Goal: Task Accomplishment & Management: Use online tool/utility

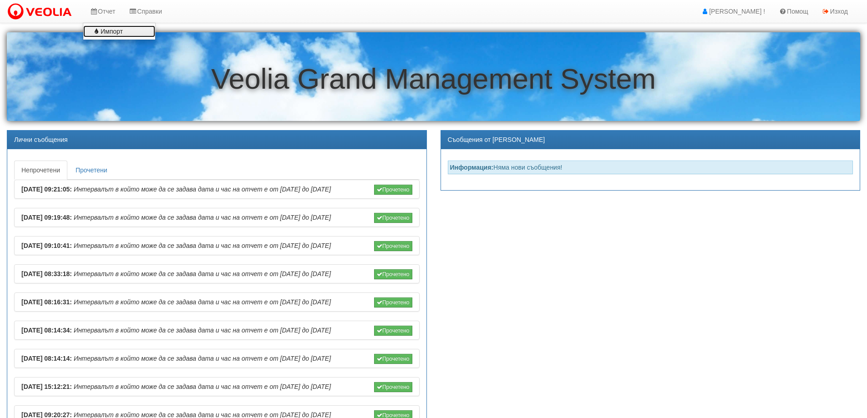
click at [112, 34] on link "Импорт" at bounding box center [119, 31] width 72 height 12
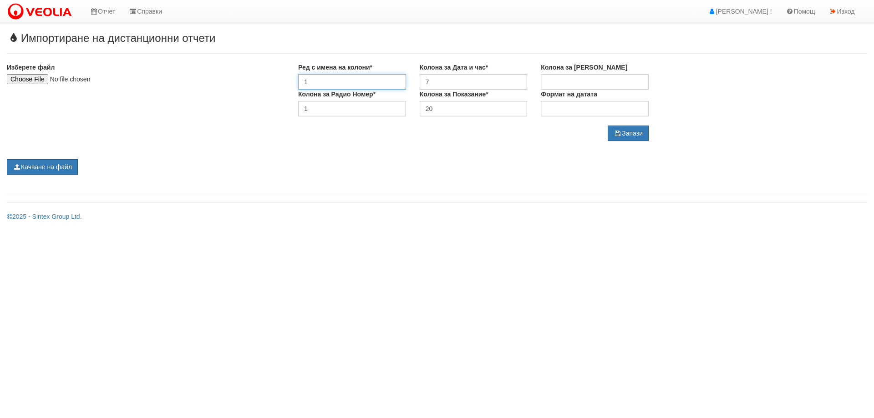
drag, startPoint x: 322, startPoint y: 79, endPoint x: 282, endPoint y: 80, distance: 40.5
click at [282, 80] on div "Изберете файл Ред с имена на колони* 1 Колона за Дата и час* 7 Колона за Сериен…" at bounding box center [437, 102] width 874 height 78
type input "5"
drag, startPoint x: 440, startPoint y: 82, endPoint x: 416, endPoint y: 83, distance: 24.1
click at [416, 83] on div "Колона за Дата и час* 7" at bounding box center [474, 76] width 122 height 27
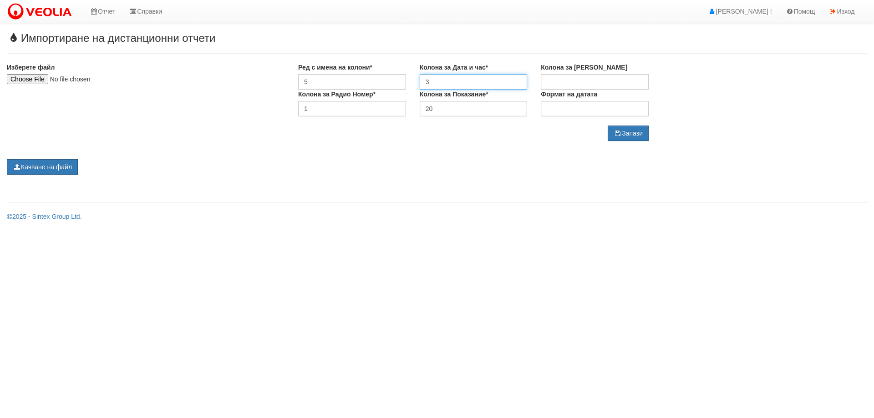
type input "3"
drag, startPoint x: 317, startPoint y: 106, endPoint x: 294, endPoint y: 105, distance: 22.8
click at [294, 105] on div "Колона за Радио Номер* 1" at bounding box center [352, 103] width 122 height 27
type input "5"
drag, startPoint x: 447, startPoint y: 112, endPoint x: 410, endPoint y: 111, distance: 37.3
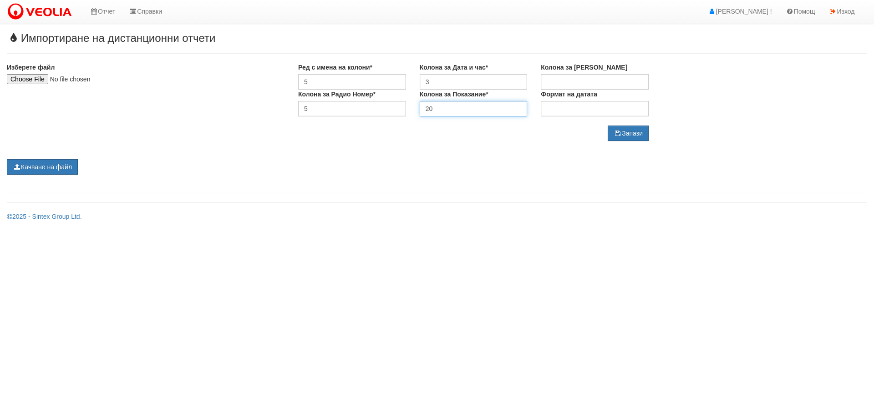
click at [410, 111] on div "Колона за Радио Номер* 5 Колона за Показание* 20 Формат на датата" at bounding box center [473, 103] width 364 height 27
type input "13"
click at [624, 133] on button "Запази" at bounding box center [628, 133] width 41 height 15
type input "C:\fakepath\Siemens 09-2025-v1.xlsx"
click at [48, 169] on button "Качване на файл" at bounding box center [42, 166] width 71 height 15
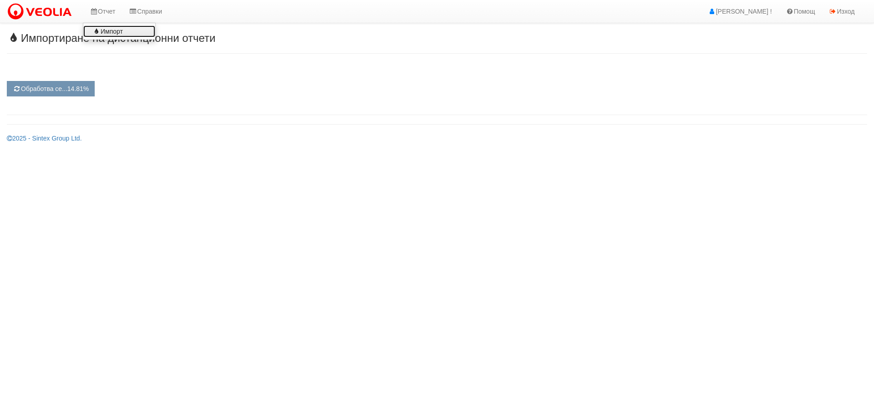
click at [119, 31] on link "Импорт" at bounding box center [119, 31] width 72 height 12
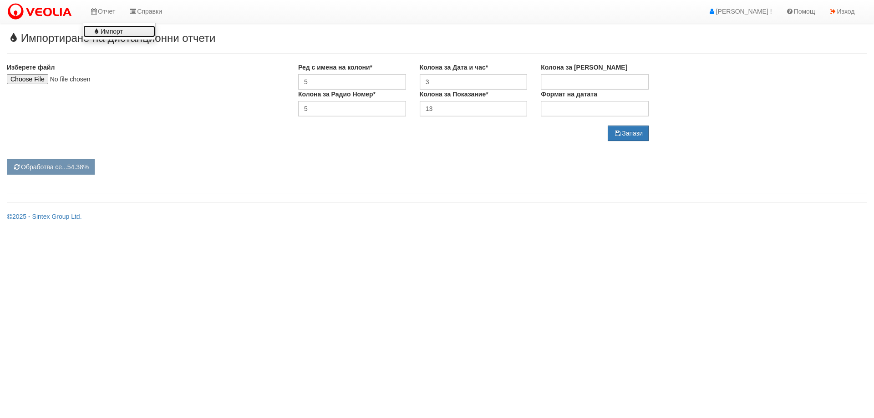
click at [113, 30] on link "Импорт" at bounding box center [119, 31] width 72 height 12
click at [101, 31] on link "Импорт" at bounding box center [119, 31] width 72 height 12
click at [114, 30] on link "Импорт" at bounding box center [119, 31] width 72 height 12
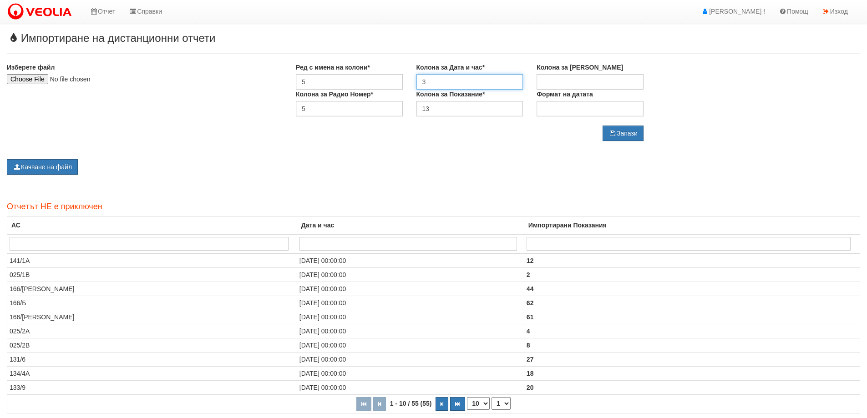
click at [441, 76] on input "3" at bounding box center [469, 81] width 107 height 15
type input "19"
click at [449, 109] on input "13" at bounding box center [469, 108] width 107 height 15
type input "1"
type input "20"
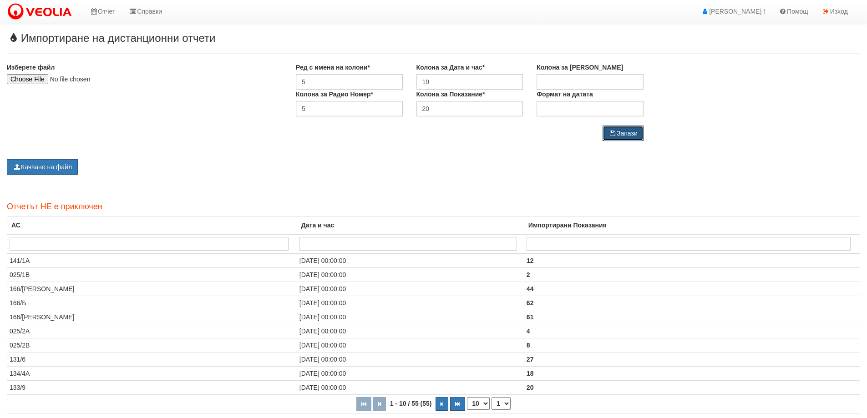
click at [630, 133] on button "Запази" at bounding box center [623, 133] width 41 height 15
type input "C:\fakepath\Siemens 09-2025.xlsx"
click at [59, 166] on button "Качване на файл" at bounding box center [42, 166] width 71 height 15
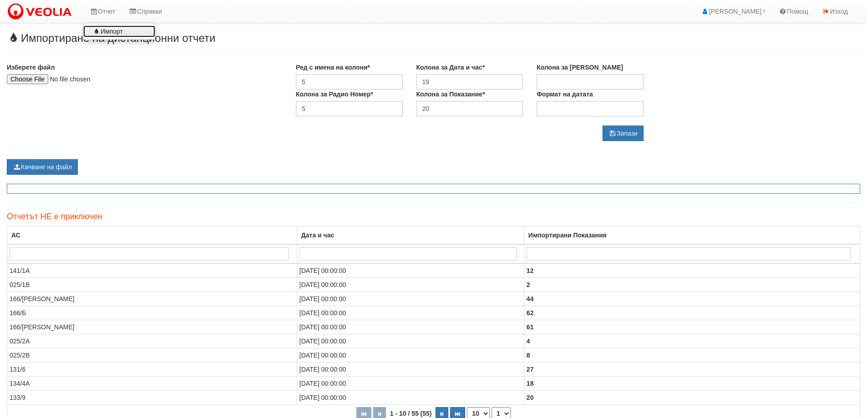
click at [108, 31] on link "Импорт" at bounding box center [119, 31] width 72 height 12
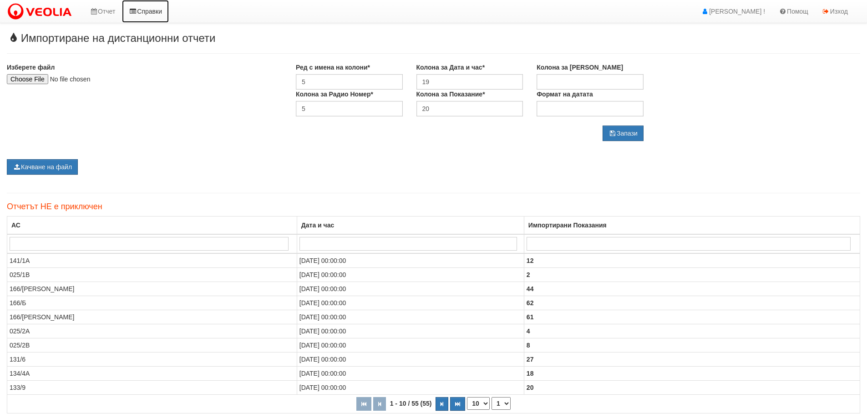
click at [152, 8] on link "Справки" at bounding box center [145, 11] width 47 height 23
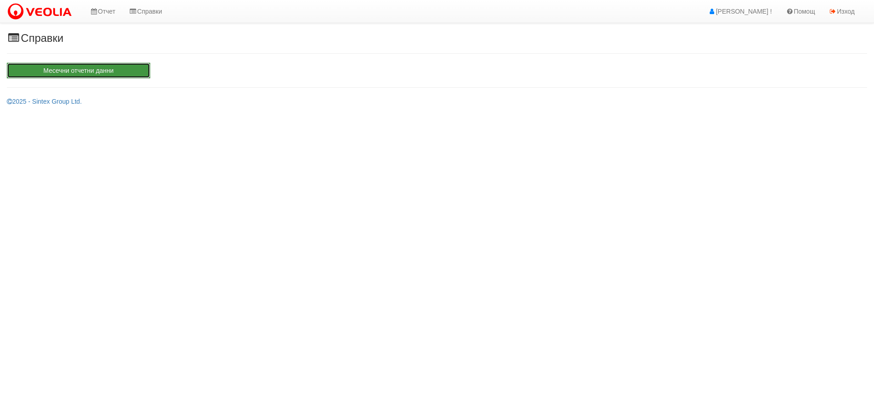
click at [76, 66] on button "Месечни отчетни данни" at bounding box center [78, 70] width 143 height 15
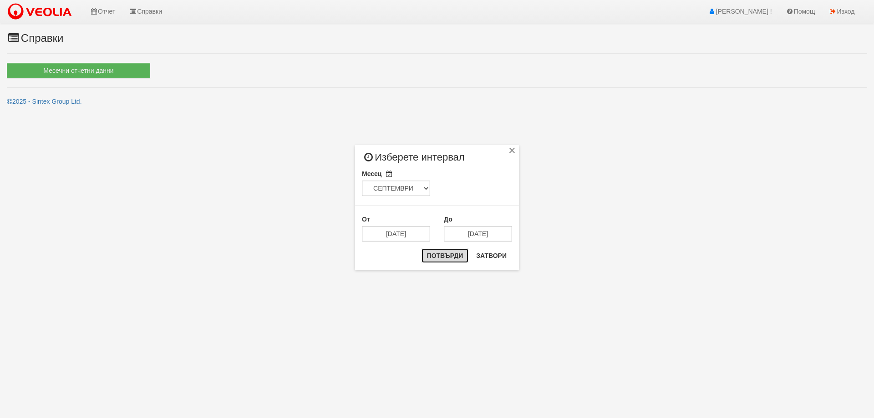
click at [450, 259] on button "Потвърди" at bounding box center [444, 255] width 47 height 15
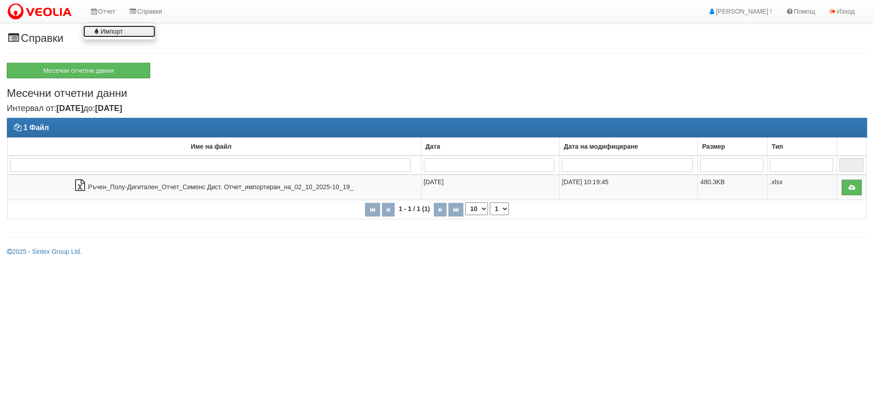
click at [115, 29] on link "Импорт" at bounding box center [119, 31] width 72 height 12
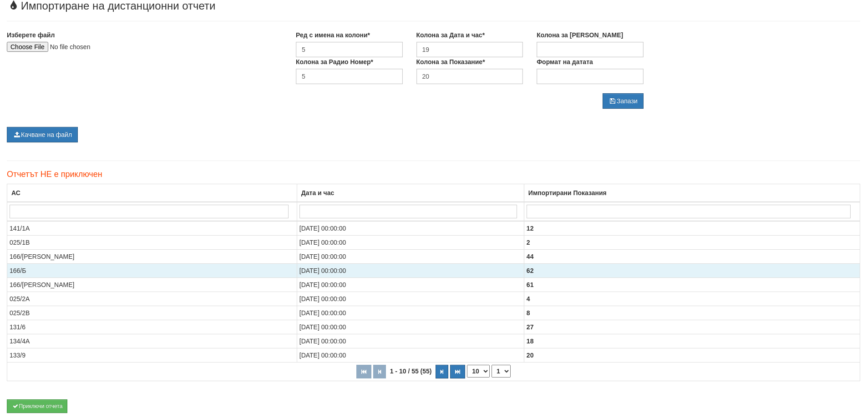
scroll to position [72, 0]
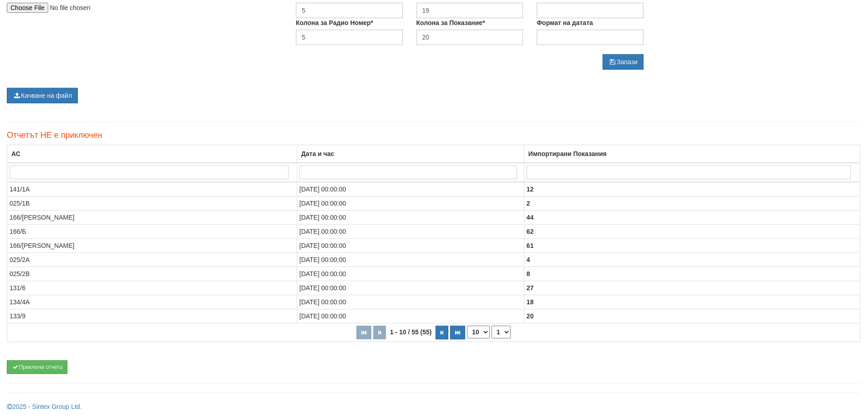
click at [478, 332] on select "10 20 30 40" at bounding box center [478, 332] width 23 height 13
select select "40"
click at [467, 339] on select "10 20 30 40" at bounding box center [478, 332] width 23 height 13
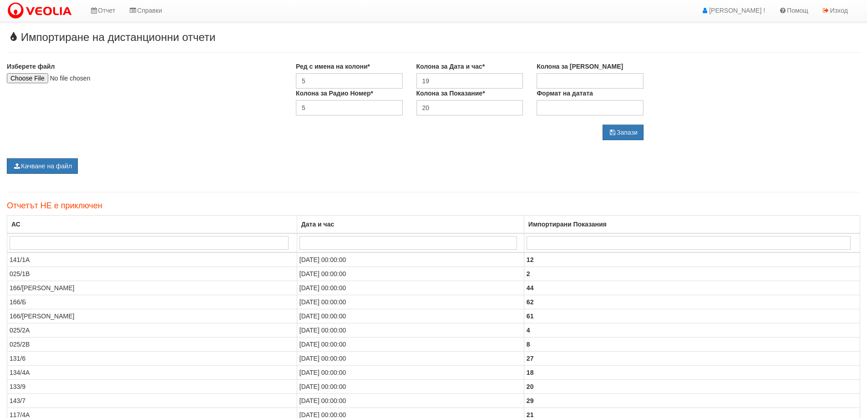
scroll to position [0, 0]
type input "C:\fakepath\Siemens 09-2025.xlsx"
click at [48, 167] on button "Качване на файл" at bounding box center [42, 166] width 71 height 15
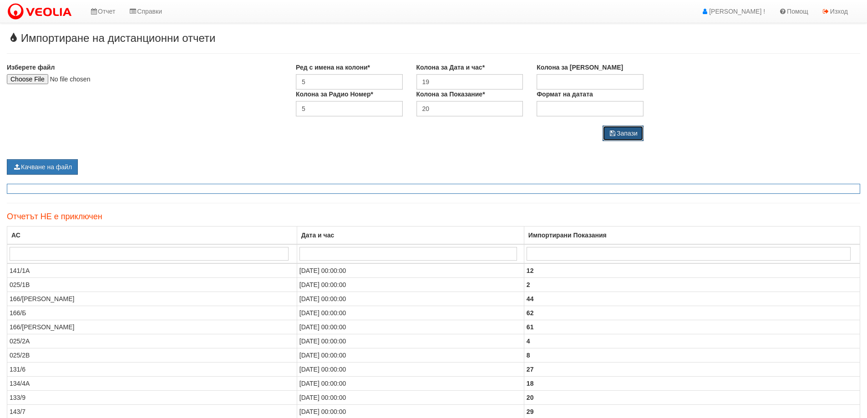
click at [614, 135] on icon "submit" at bounding box center [612, 133] width 8 height 6
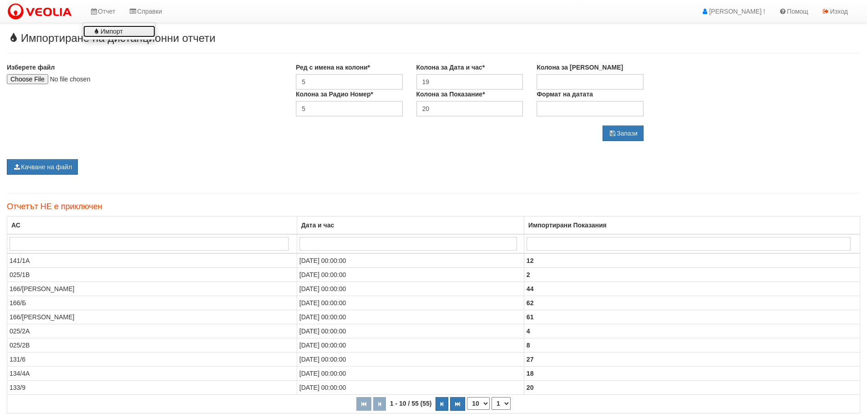
click at [120, 33] on link "Импорт" at bounding box center [119, 31] width 72 height 12
type input "C:\fakepath\Siemens 09-2025.xlsx"
click at [48, 167] on button "Качване на файл" at bounding box center [42, 166] width 71 height 15
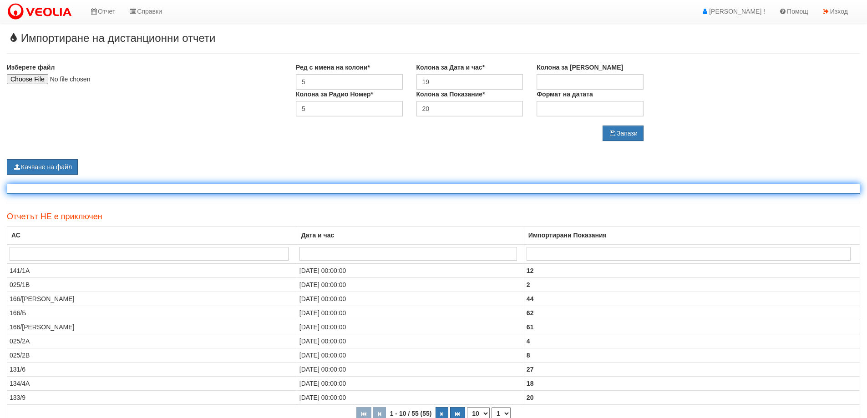
click at [353, 191] on div at bounding box center [433, 189] width 853 height 10
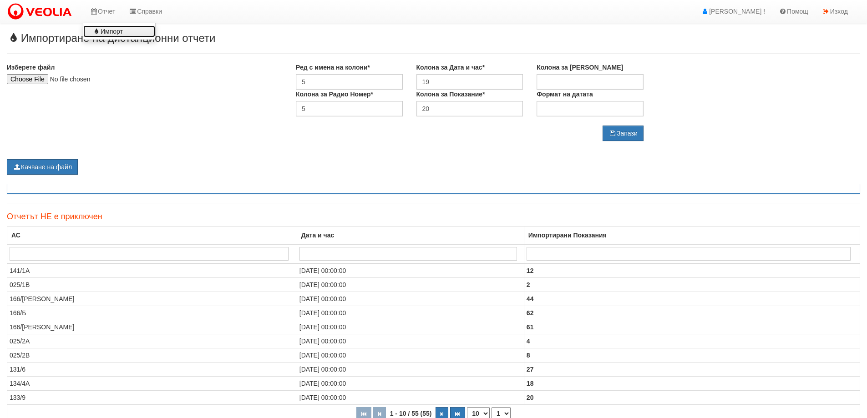
click at [108, 31] on link "Импорт" at bounding box center [119, 31] width 72 height 12
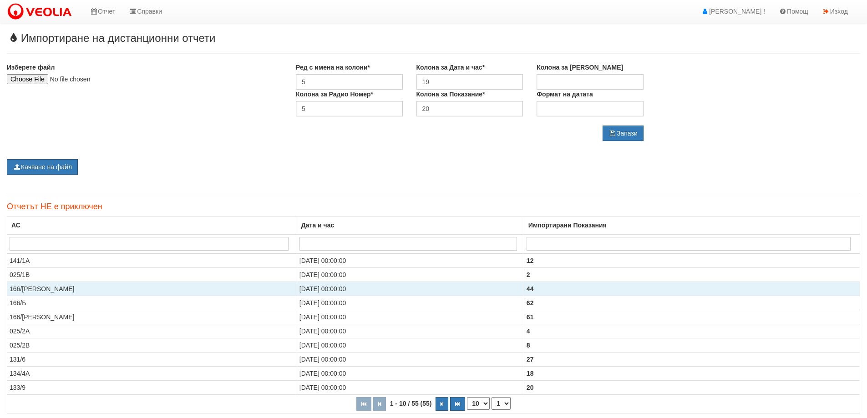
type input "C:\fakepath\Siemens 09-2025.xlsx"
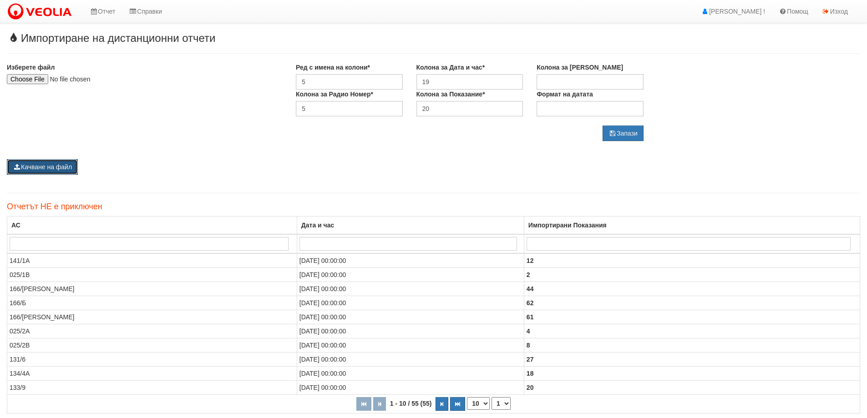
click at [51, 167] on button "Качване на файл" at bounding box center [42, 166] width 71 height 15
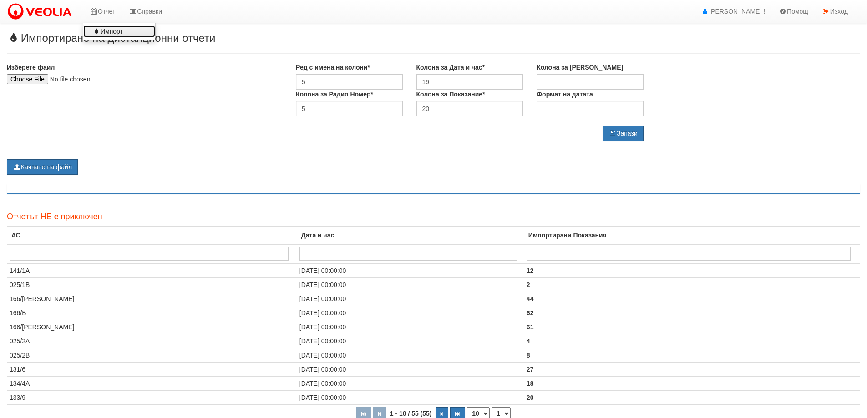
click at [112, 32] on link "Импорт" at bounding box center [119, 31] width 72 height 12
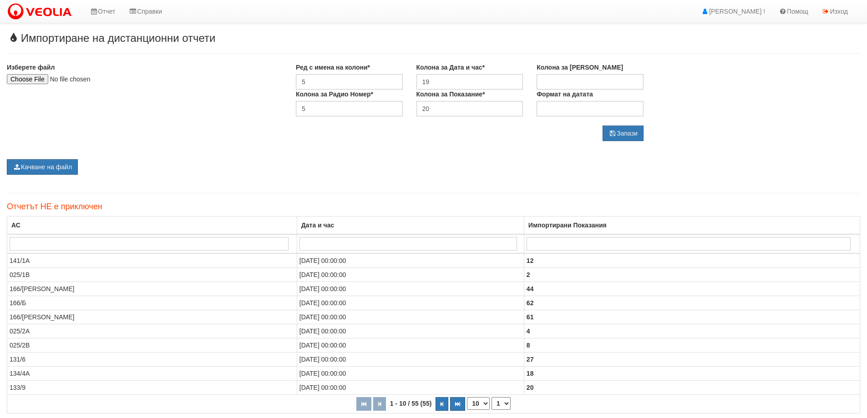
type input "C:\fakepath\Siemens 09-2025-v1 - Copy.xlsx"
click at [63, 169] on button "Качване на файл" at bounding box center [42, 166] width 71 height 15
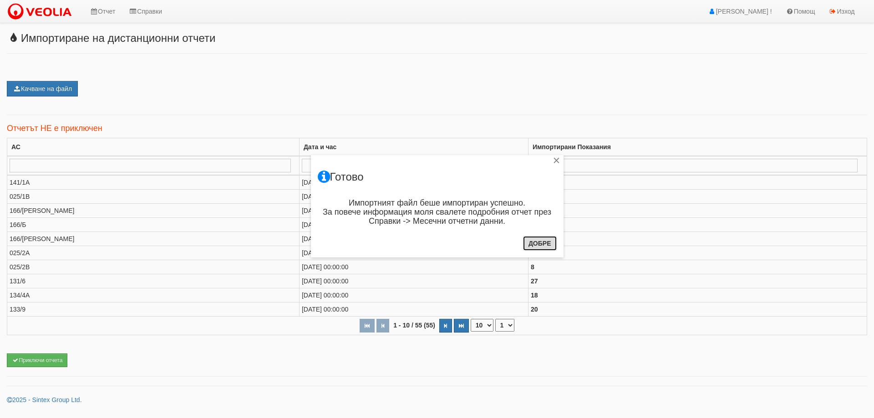
click at [531, 243] on button "Добре" at bounding box center [540, 243] width 34 height 15
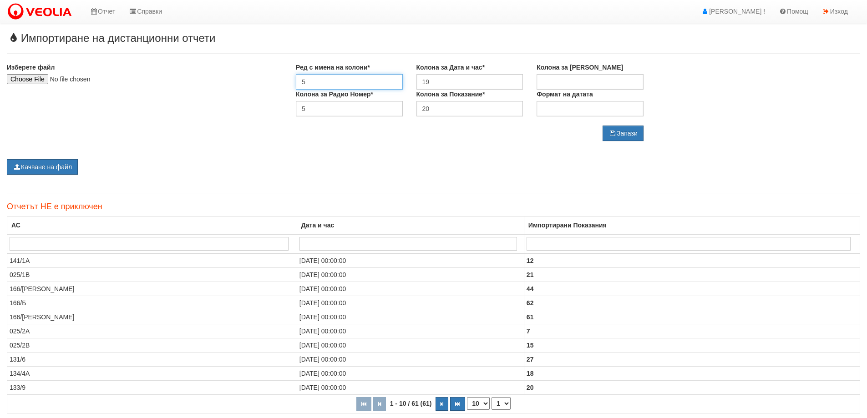
drag, startPoint x: 318, startPoint y: 83, endPoint x: 291, endPoint y: 83, distance: 27.3
click at [291, 83] on div "Ред с имена на колони* 5" at bounding box center [349, 76] width 121 height 27
type input "1"
drag, startPoint x: 432, startPoint y: 85, endPoint x: 385, endPoint y: 84, distance: 46.9
click at [385, 84] on div "Ред с имена на колони* 1 Колона за Дата и час* 19 Колона за [PERSON_NAME]" at bounding box center [469, 76] width 361 height 27
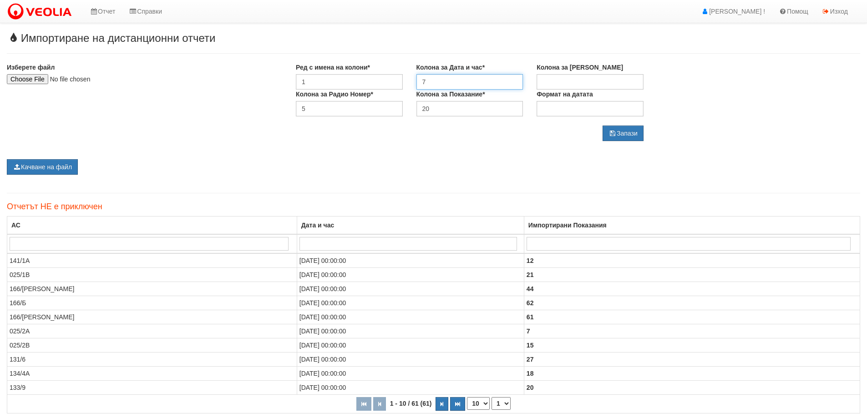
type input "7"
drag, startPoint x: 307, startPoint y: 106, endPoint x: 290, endPoint y: 106, distance: 16.4
click at [290, 106] on div "Колона за Радио Номер* 5" at bounding box center [349, 103] width 121 height 27
type input "1"
click at [609, 136] on icon "submit" at bounding box center [612, 133] width 8 height 6
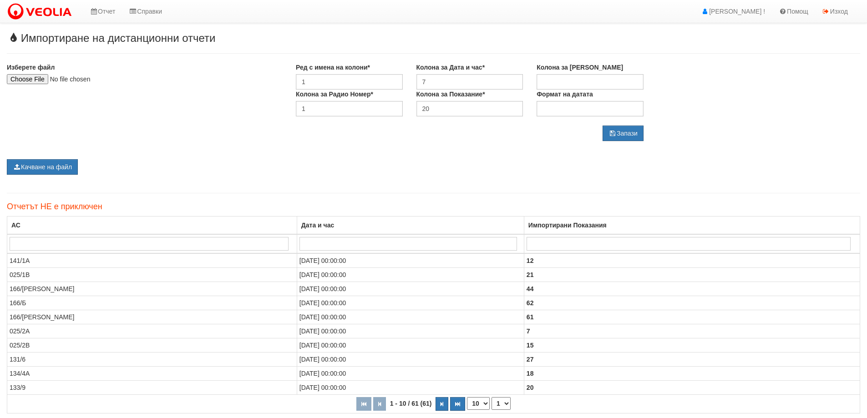
type input "C:\fakepath\Vodomeri - 09.2025.xlsx"
click at [67, 168] on button "Качване на файл" at bounding box center [42, 166] width 71 height 15
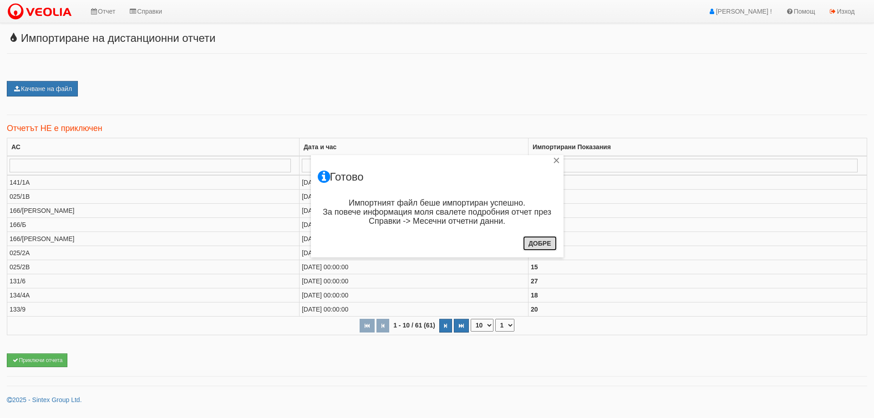
click at [546, 240] on button "Добре" at bounding box center [540, 243] width 34 height 15
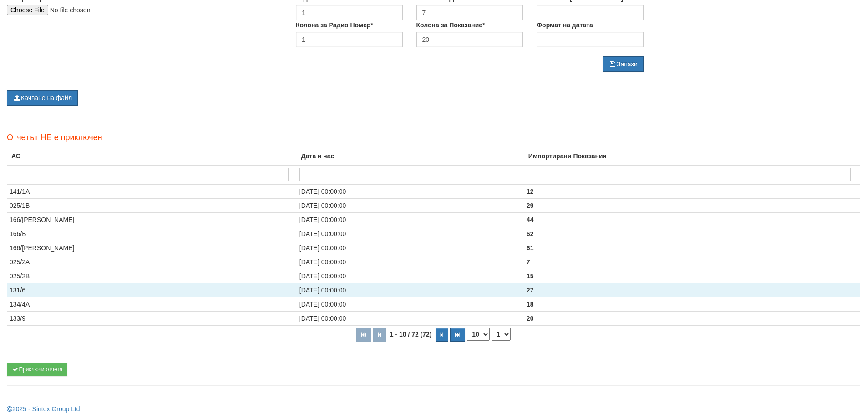
scroll to position [72, 0]
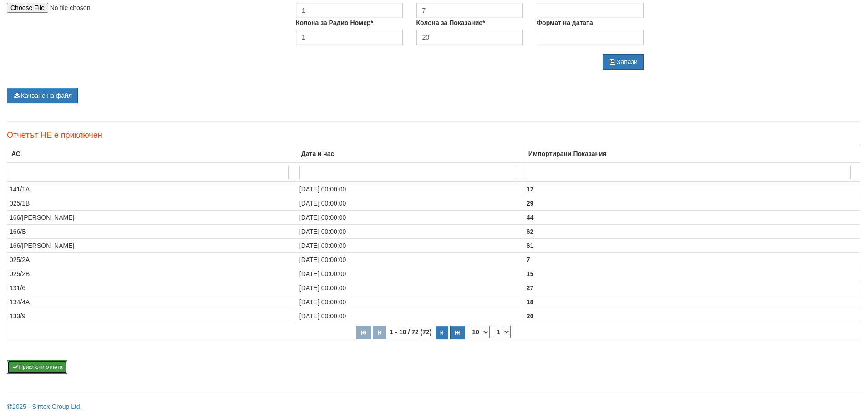
click at [55, 369] on button "Приключи отчета" at bounding box center [37, 367] width 61 height 14
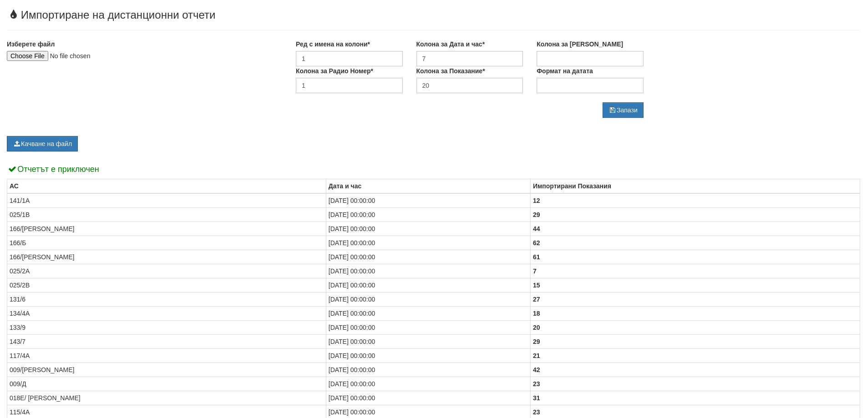
select select "1"
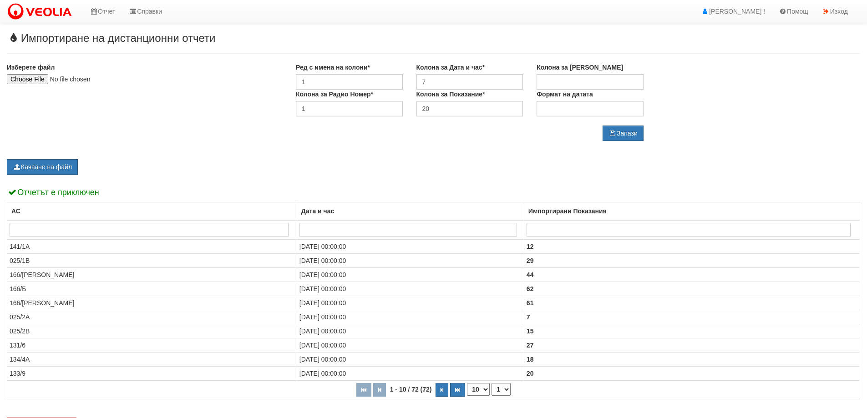
scroll to position [1, 0]
click at [851, 5] on link "Изход" at bounding box center [835, 10] width 40 height 23
